Goal: Register for event/course

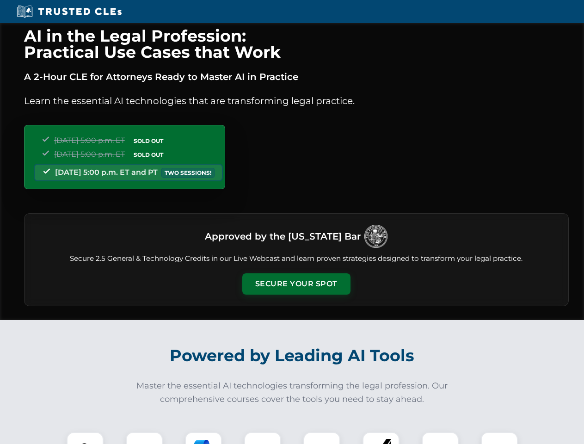
click at [296, 284] on button "Secure Your Spot" at bounding box center [296, 283] width 108 height 21
click at [85, 438] on img at bounding box center [85, 450] width 27 height 27
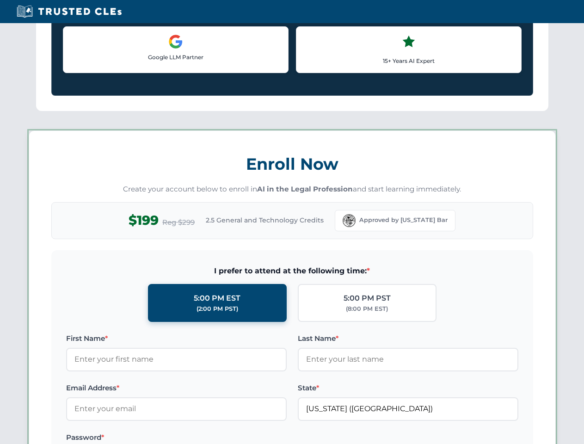
click at [203, 438] on label "Password *" at bounding box center [176, 437] width 221 height 11
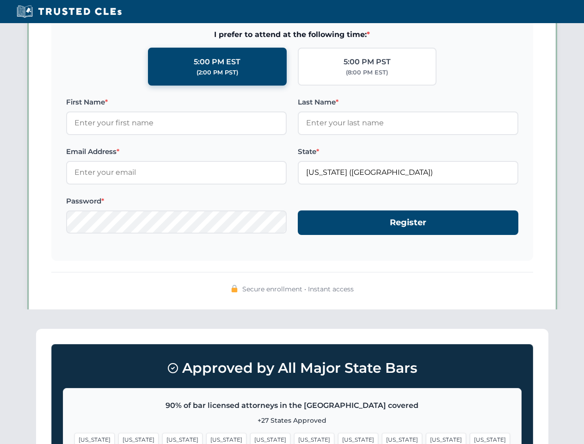
click at [426, 438] on span "[US_STATE]" at bounding box center [446, 439] width 40 height 13
